Goal: Check status

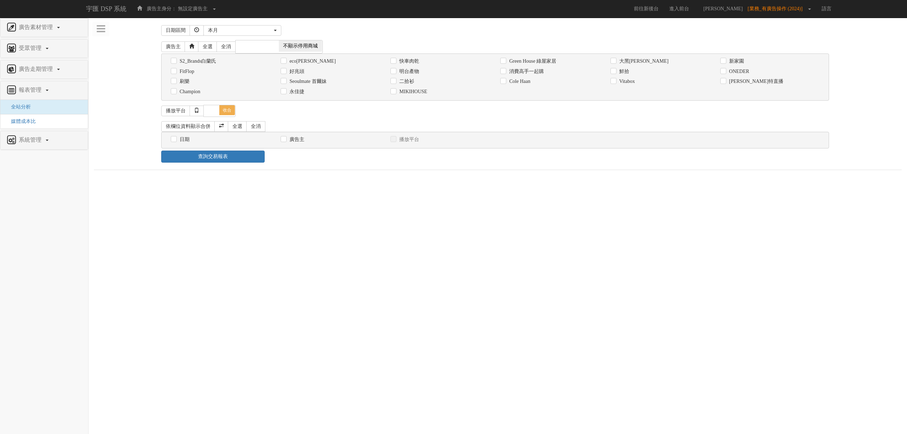
click at [537, 75] on label "消費高手一起購" at bounding box center [525, 71] width 36 height 7
click at [505, 74] on input "消費高手一起購" at bounding box center [502, 71] width 5 height 5
checkbox input "true"
click at [184, 139] on label "日期" at bounding box center [184, 139] width 12 height 7
click at [175, 139] on input "日期" at bounding box center [173, 139] width 5 height 5
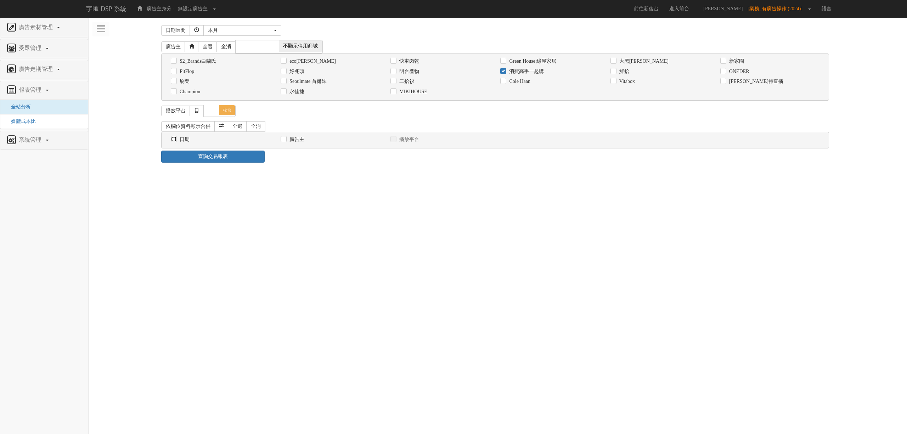
checkbox input "true"
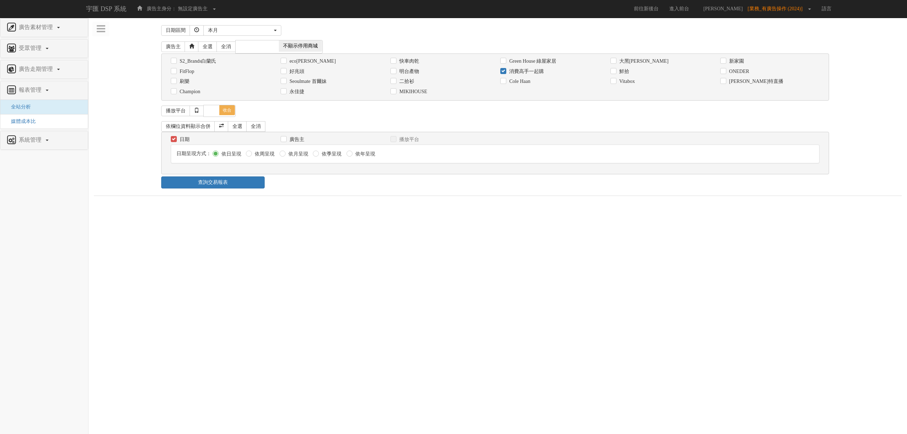
click at [242, 192] on div "日期區間 昨天 本周 上週 本月 上月 過去7天 過去14天 過去30天 指定日期 本月 開始日期 [DATE] 結束日期 [DATE] 廣告主 全選 全消 …" at bounding box center [498, 109] width 808 height 173
click at [242, 188] on link "查詢交易報表" at bounding box center [212, 182] width 103 height 12
click at [320, 188] on div "查詢交易報表" at bounding box center [498, 182] width 684 height 12
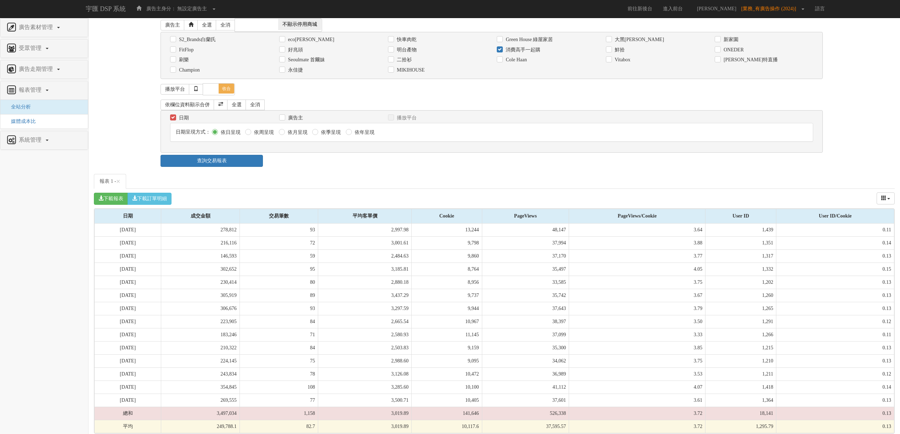
scroll to position [33, 0]
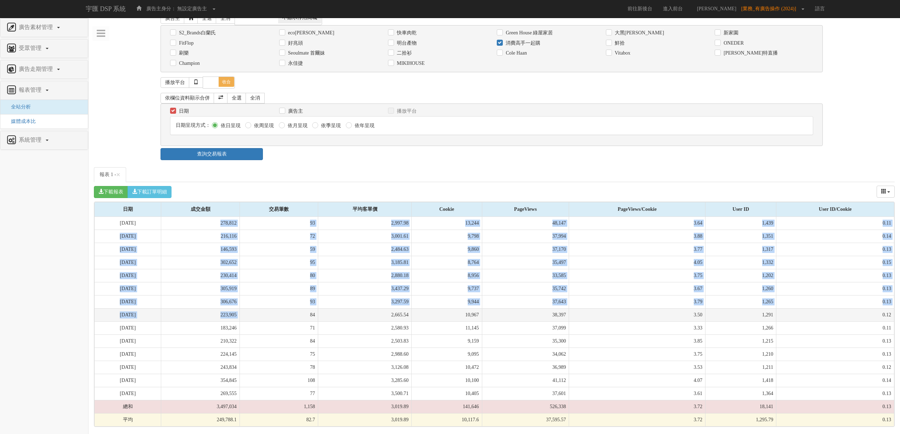
drag, startPoint x: 241, startPoint y: 225, endPoint x: 264, endPoint y: 318, distance: 96.0
click at [264, 318] on tbody "[DATE] 278,812 93 2,997.98 13,244 48,147 3.64 1,439 0.11 [DATE] 216,116 72 3,00…" at bounding box center [495, 322] width 800 height 210
click at [264, 318] on td "84" at bounding box center [278, 314] width 78 height 13
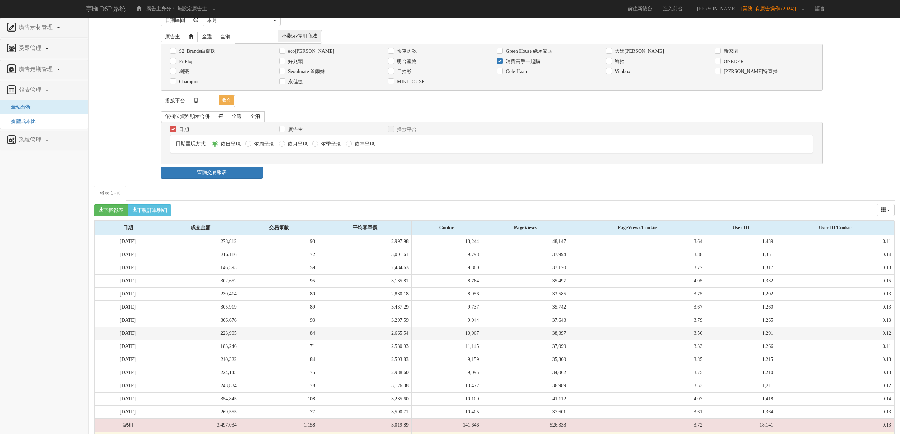
scroll to position [0, 0]
